Goal: Task Accomplishment & Management: Use online tool/utility

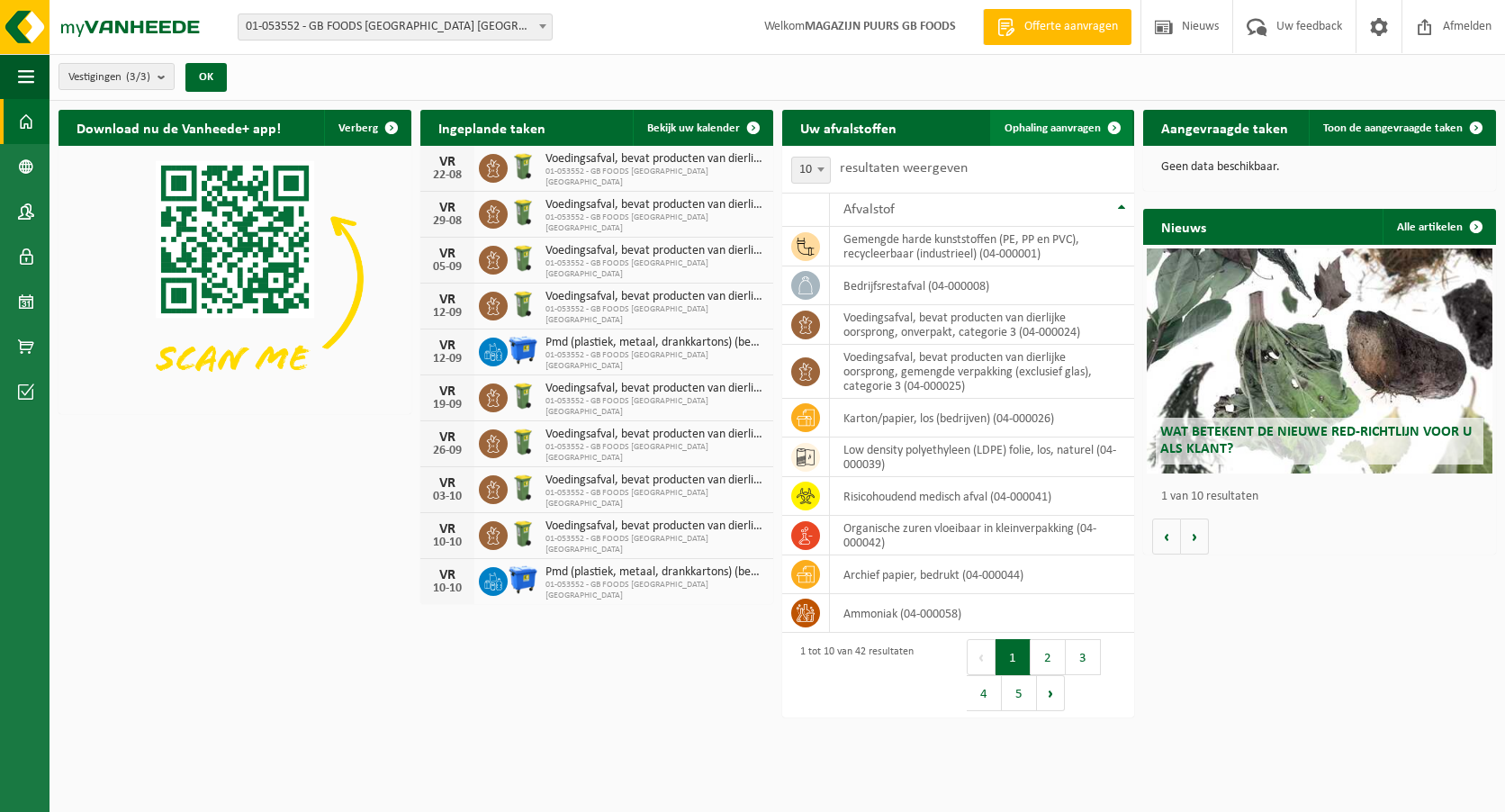
click at [1077, 133] on span "Ophaling aanvragen" at bounding box center [1052, 128] width 97 height 11
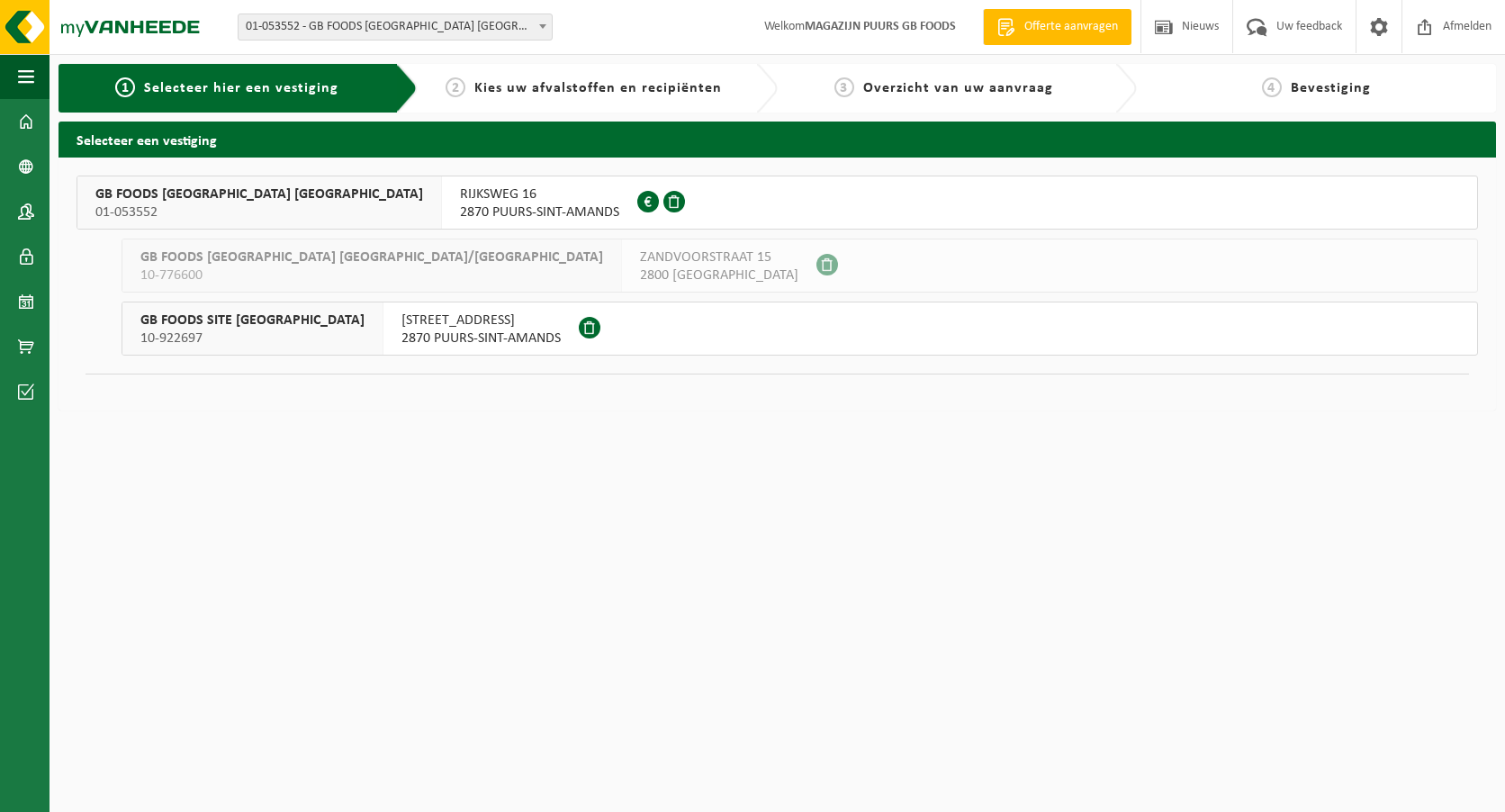
click at [196, 212] on span "01-053552" at bounding box center [259, 212] width 328 height 18
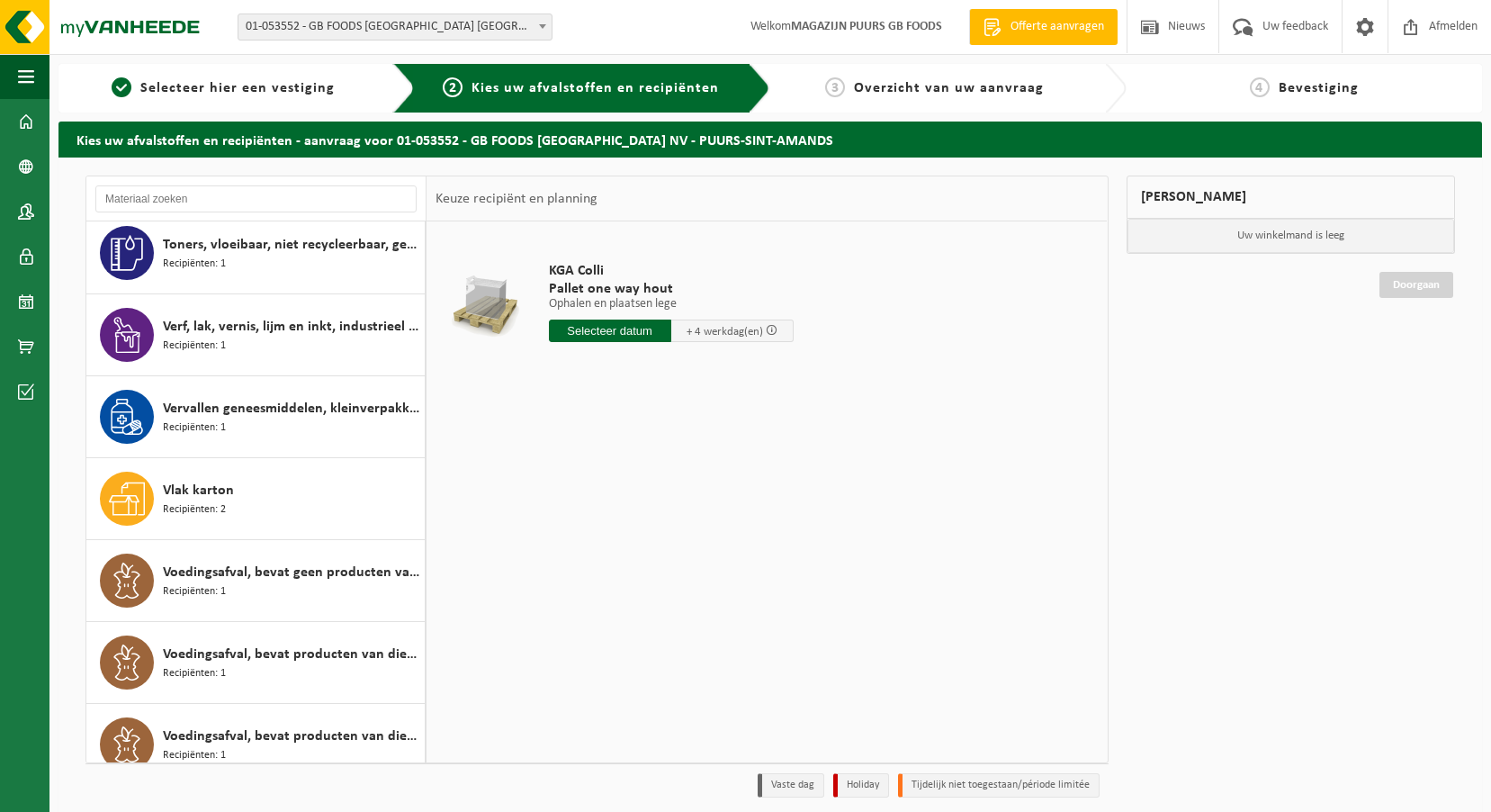
click at [256, 493] on div "Vlak karton Recipiënten: 2" at bounding box center [291, 498] width 257 height 54
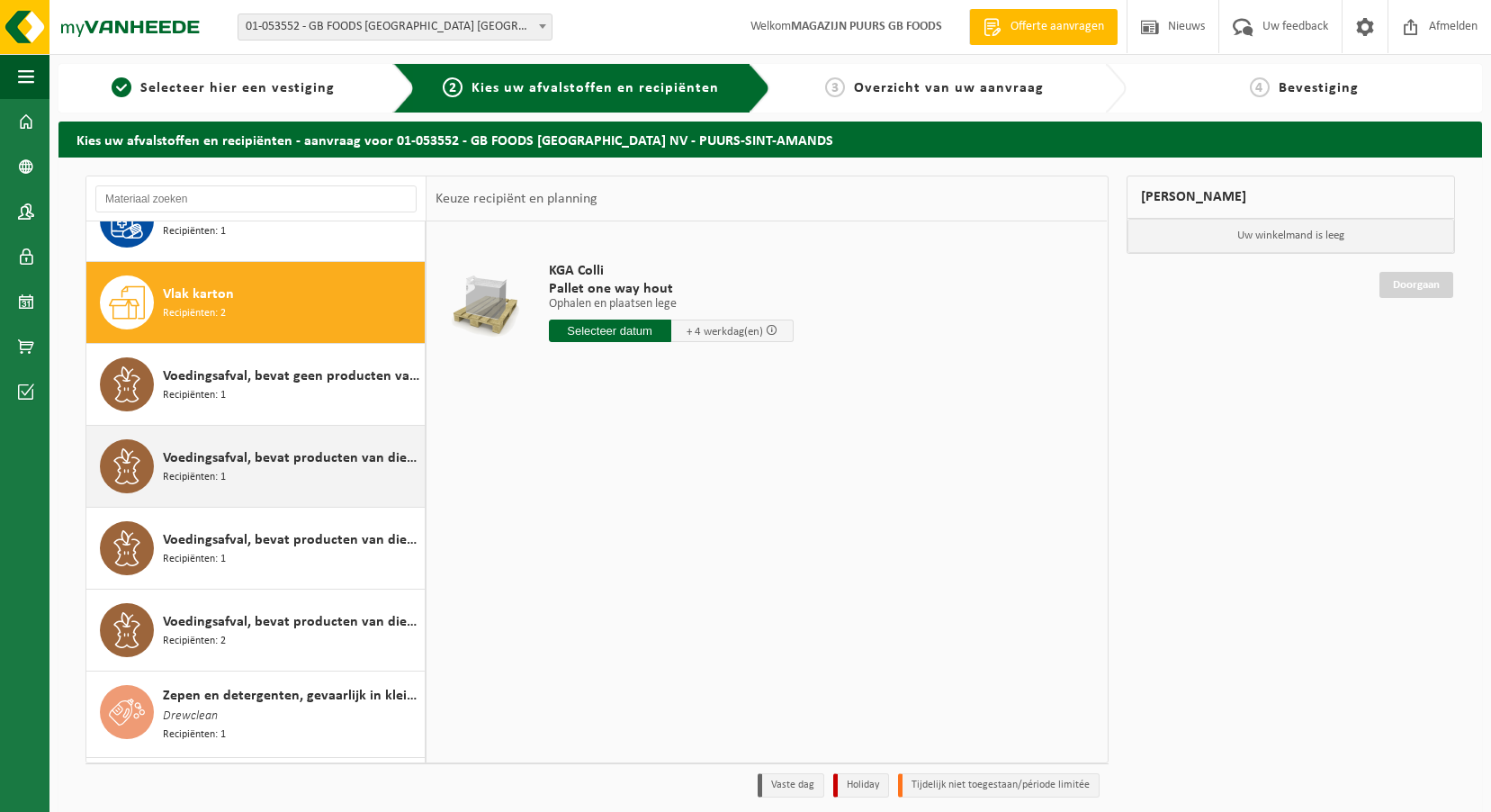
scroll to position [2702, 0]
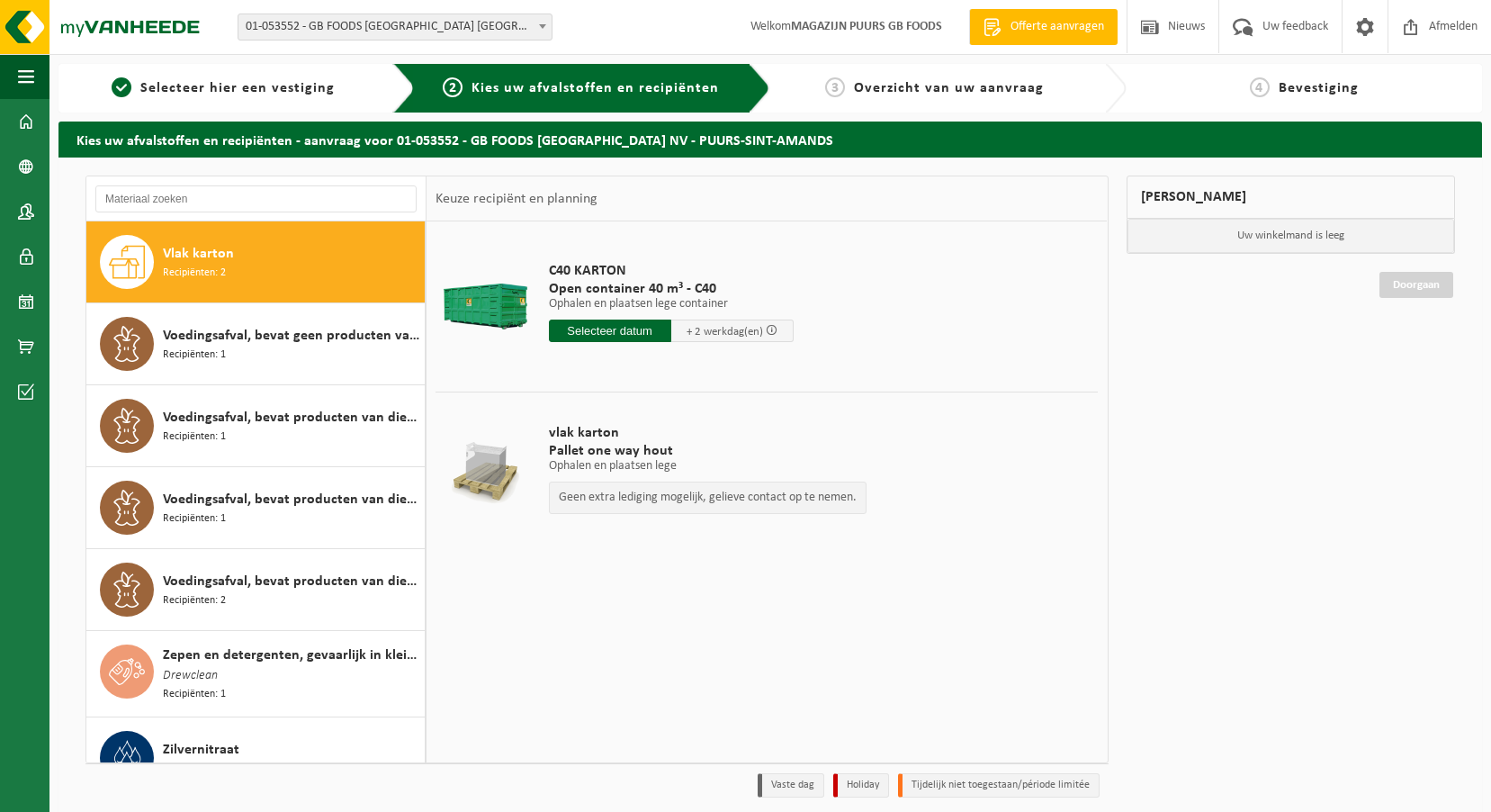
click at [650, 336] on input "text" at bounding box center [610, 330] width 122 height 23
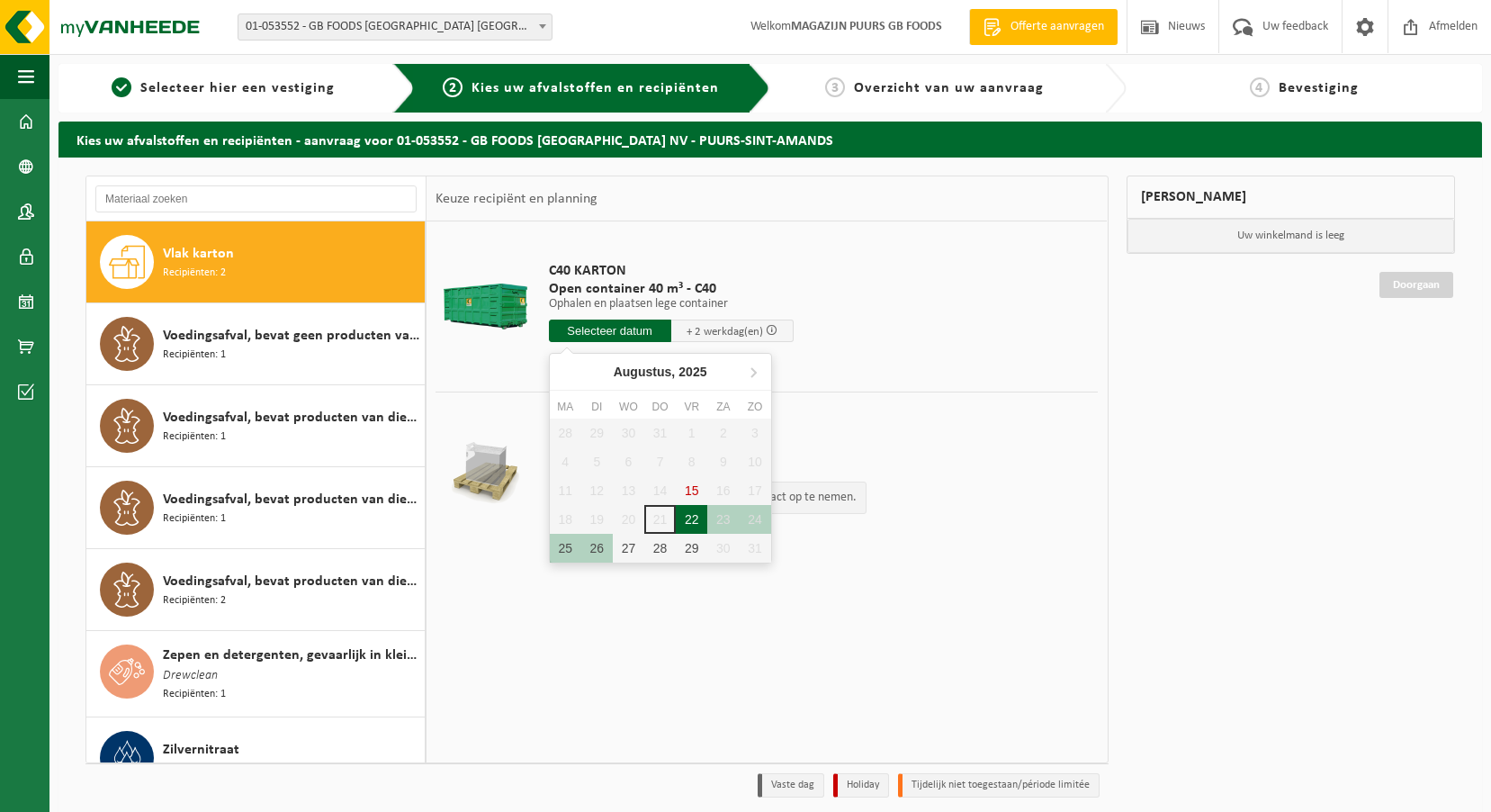
click at [684, 515] on div "22" at bounding box center [692, 519] width 32 height 29
type input "Van 2025-08-22"
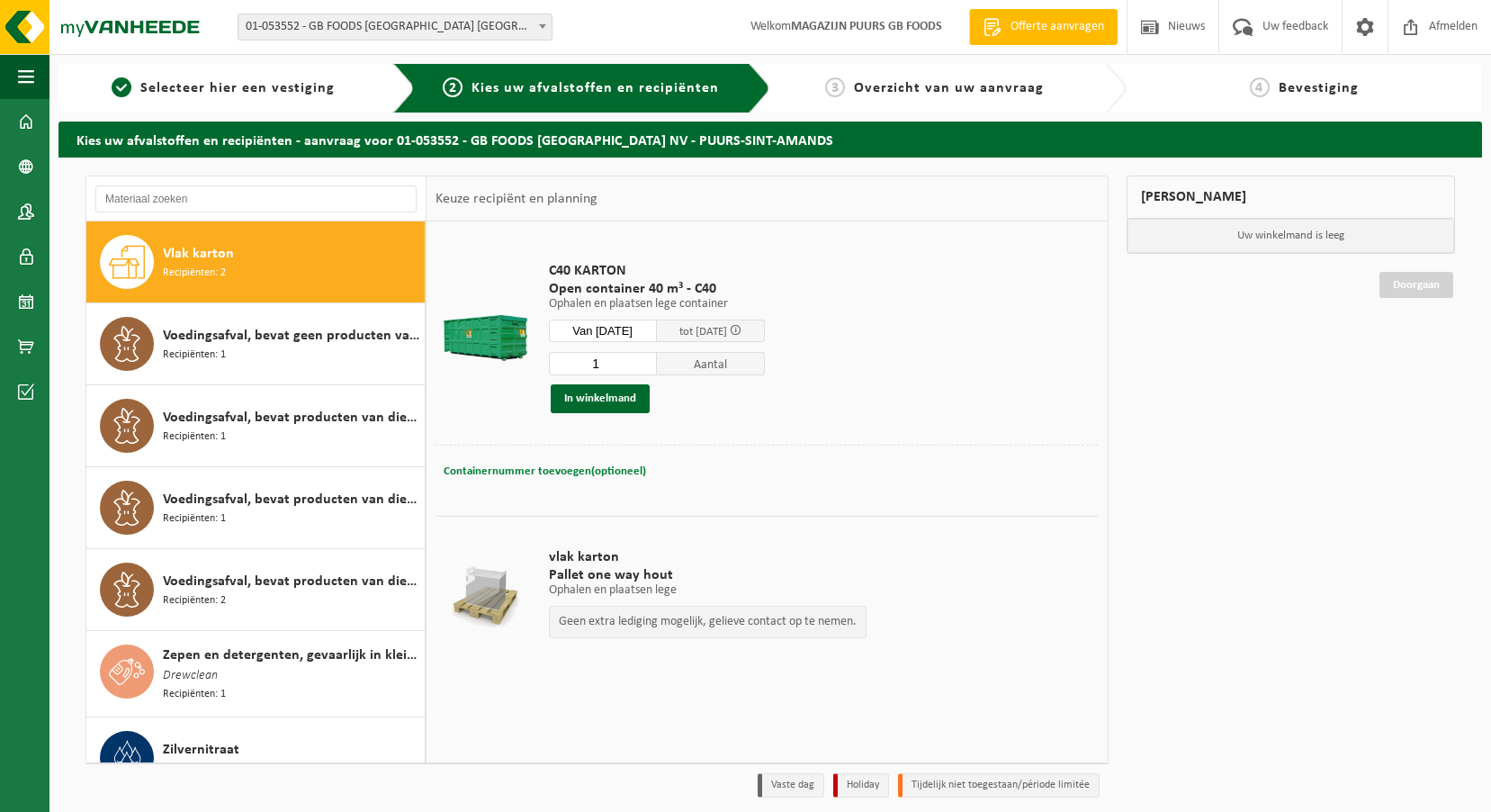
click at [600, 468] on span "Containernummer toevoegen(optioneel)" at bounding box center [546, 471] width 203 height 11
type input "C40-2230"
click at [601, 402] on button "In winkelmand" at bounding box center [600, 398] width 99 height 29
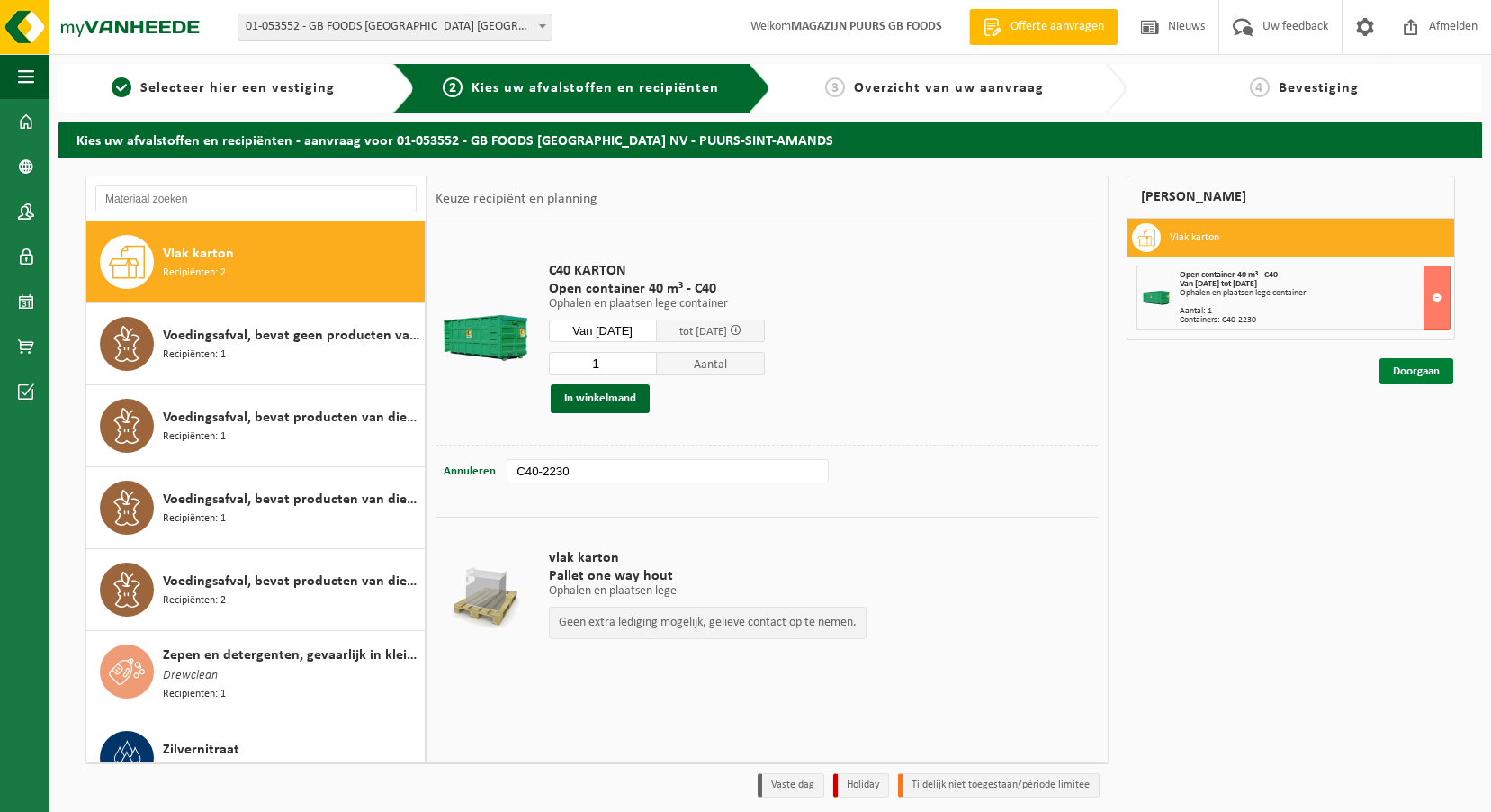
click at [1428, 375] on link "Doorgaan" at bounding box center [1416, 371] width 74 height 26
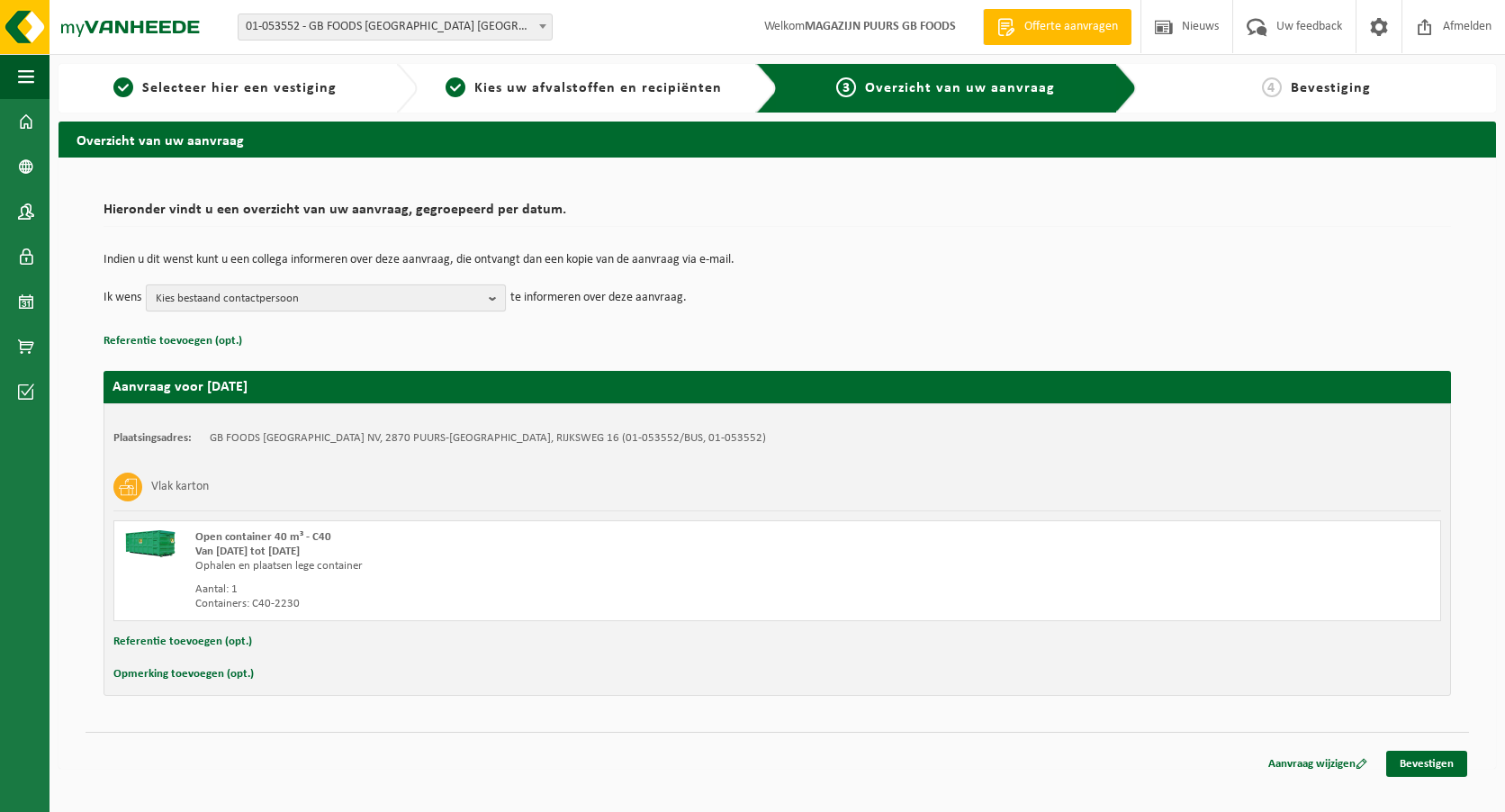
click at [476, 288] on span "Kies bestaand contactpersoon" at bounding box center [318, 299] width 326 height 27
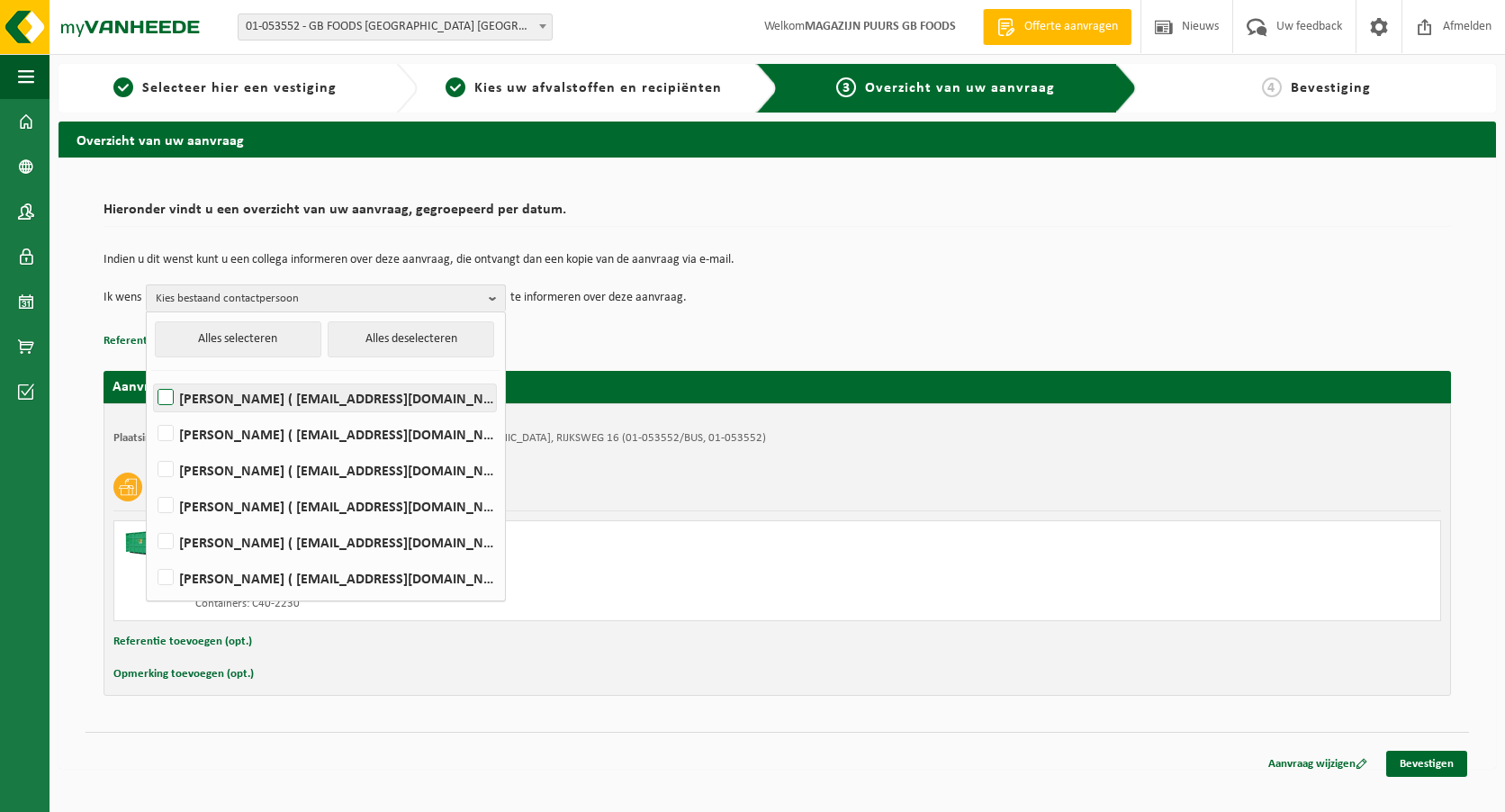
click at [406, 396] on label "Devy De Keersmaeker ( devy_dekeersmaeker@thegbfoods.com )" at bounding box center [325, 397] width 342 height 27
click at [151, 375] on input "Devy De Keersmaeker ( devy_dekeersmaeker@thegbfoods.com )" at bounding box center [150, 375] width 1 height 1
checkbox input "true"
click at [376, 496] on label "Andre Reyniers ( andre_reyniers@thegbfoods.com )" at bounding box center [325, 505] width 342 height 27
click at [151, 483] on input "Andre Reyniers ( andre_reyniers@thegbfoods.com )" at bounding box center [150, 483] width 1 height 1
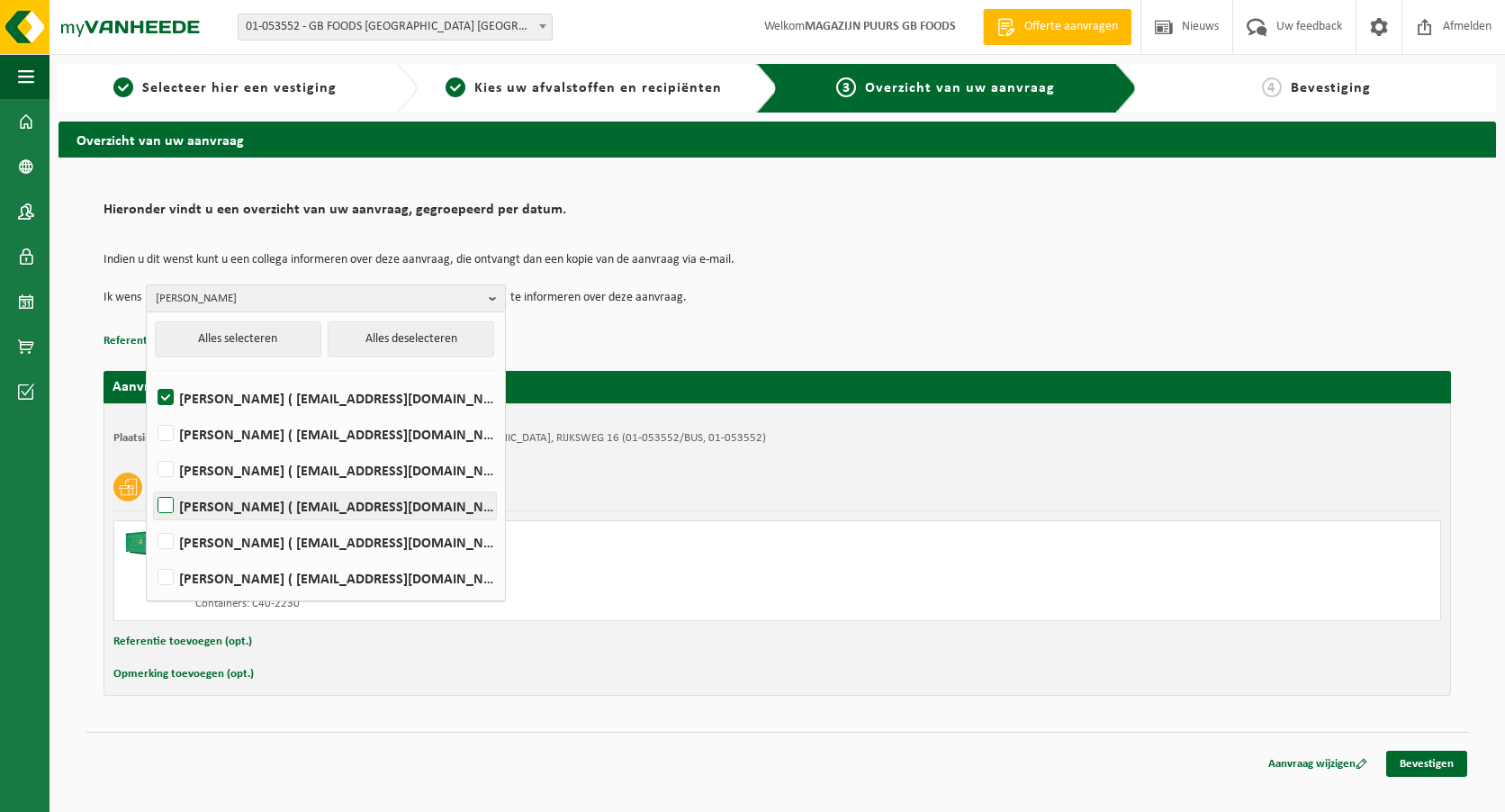
checkbox input "true"
click at [360, 574] on label "Said Tizi ( said_tizi@thegbfoods.com )" at bounding box center [325, 577] width 342 height 27
click at [151, 555] on input "Said Tizi ( said_tizi@thegbfoods.com )" at bounding box center [150, 554] width 1 height 1
checkbox input "true"
click at [1247, 670] on div "Opmerking toevoegen (opt.)" at bounding box center [777, 673] width 1328 height 23
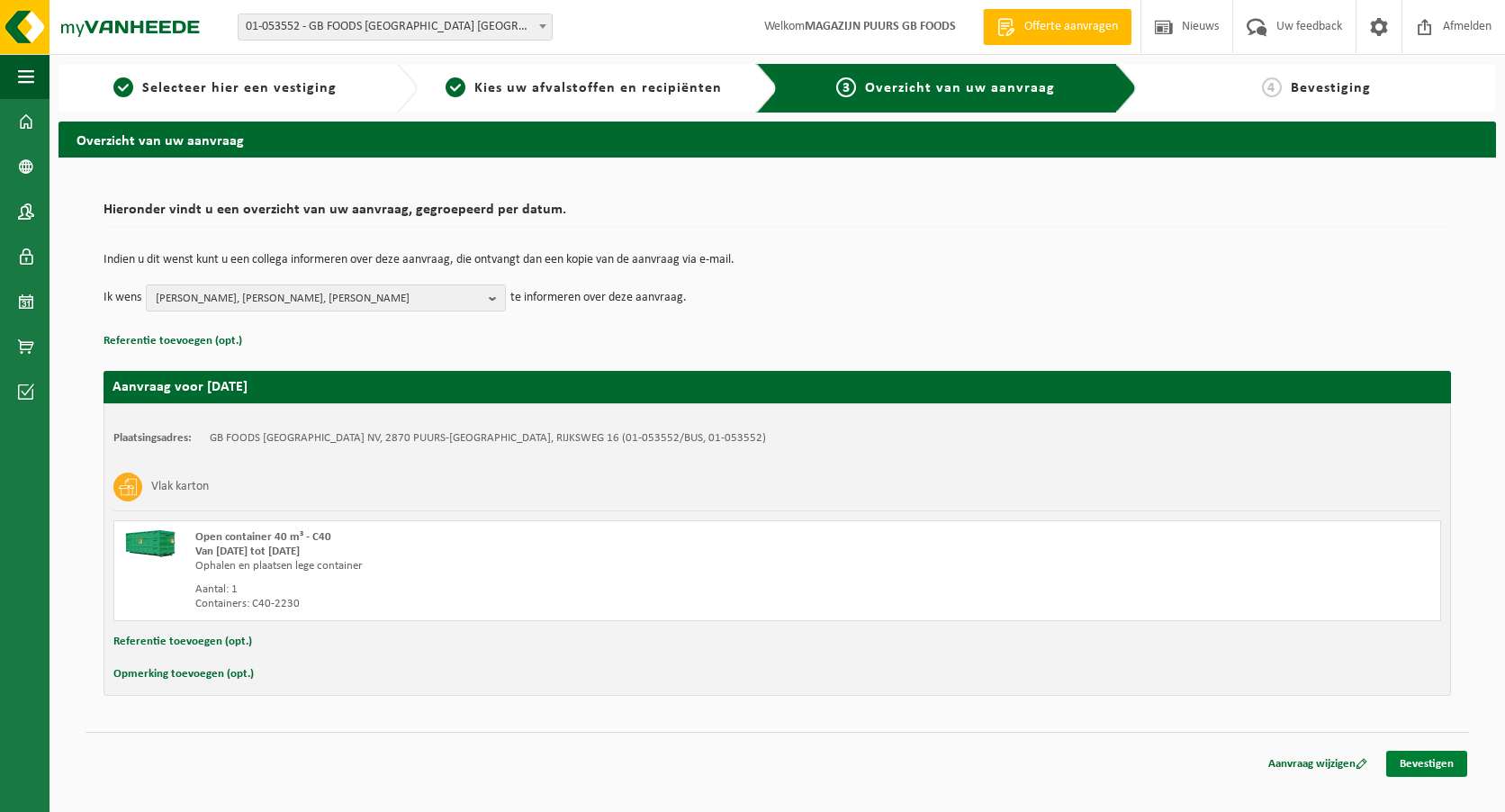
click at [1393, 754] on link "Bevestigen" at bounding box center [1426, 763] width 81 height 26
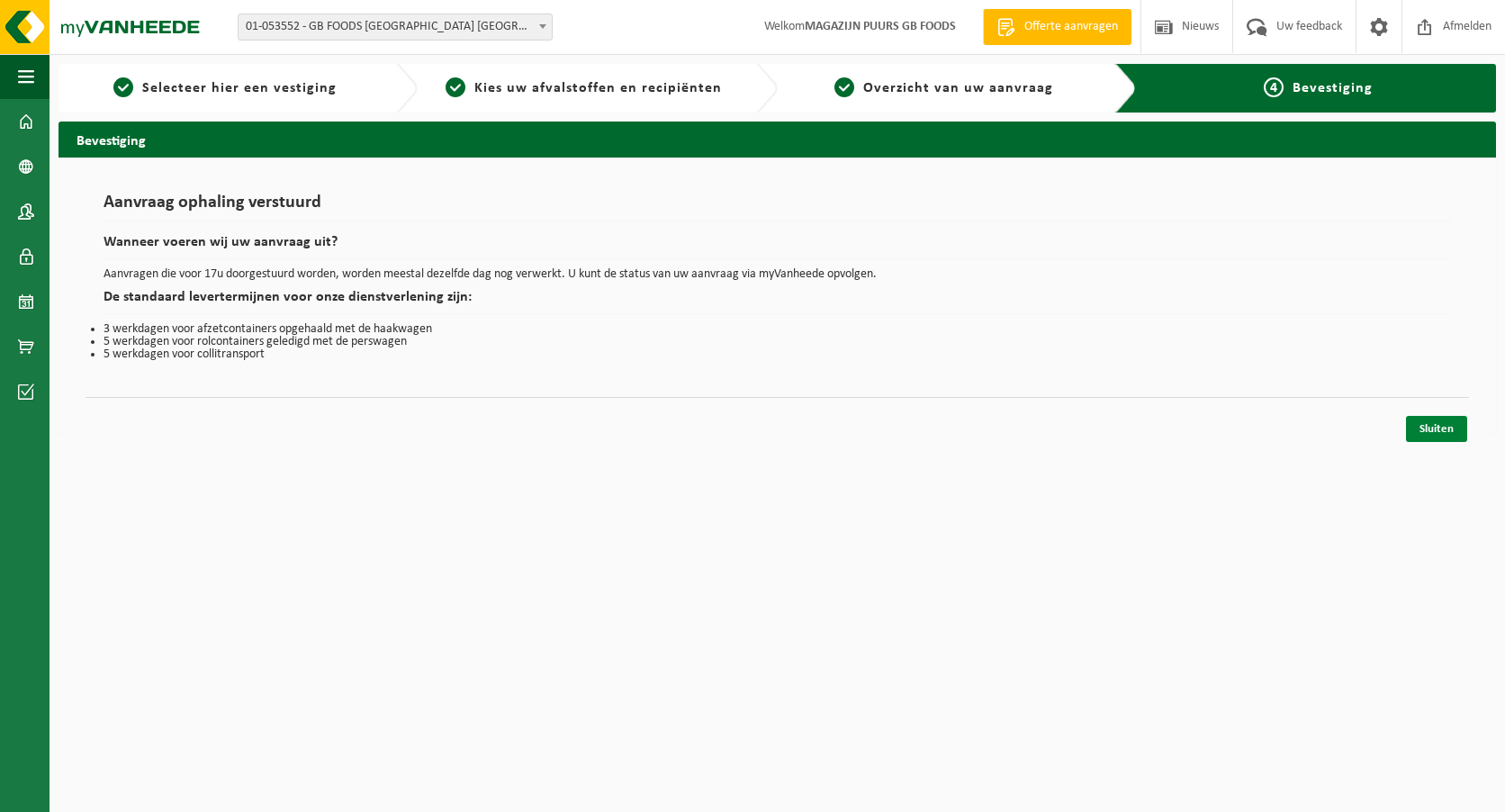
click at [1433, 431] on link "Sluiten" at bounding box center [1436, 429] width 61 height 26
